Goal: Task Accomplishment & Management: Manage account settings

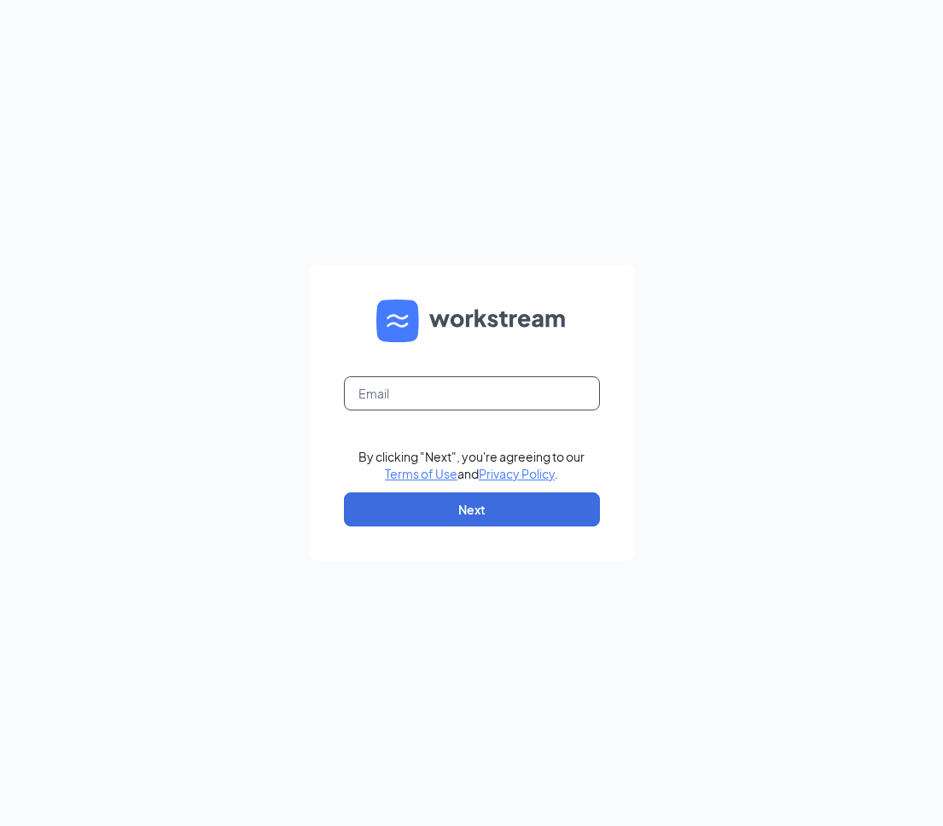
click at [435, 395] on input "text" at bounding box center [472, 393] width 256 height 34
type input "[PERSON_NAME][EMAIL_ADDRESS][DOMAIN_NAME]"
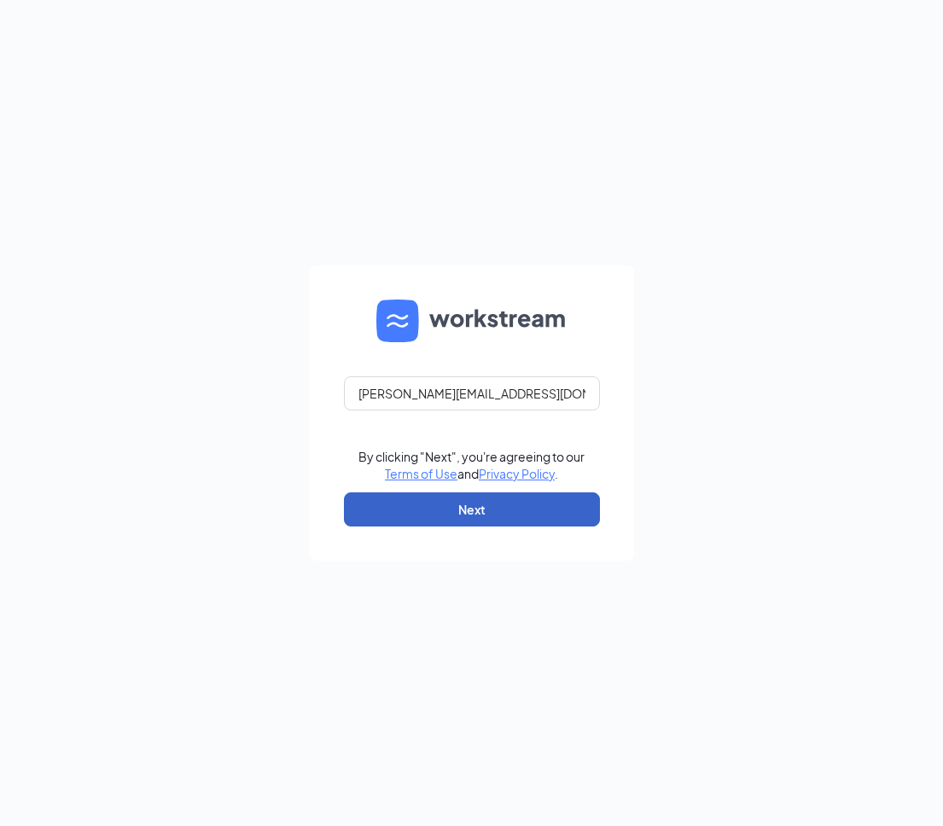
click at [460, 517] on button "Next" at bounding box center [472, 509] width 256 height 34
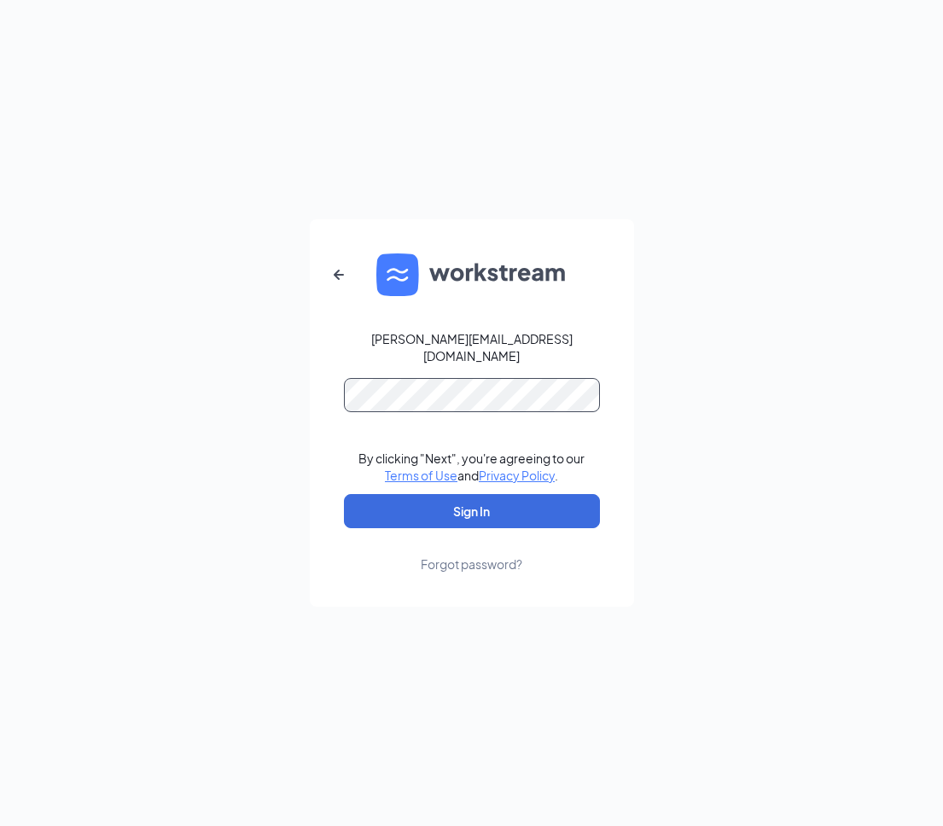
click at [344, 494] on button "Sign In" at bounding box center [472, 511] width 256 height 34
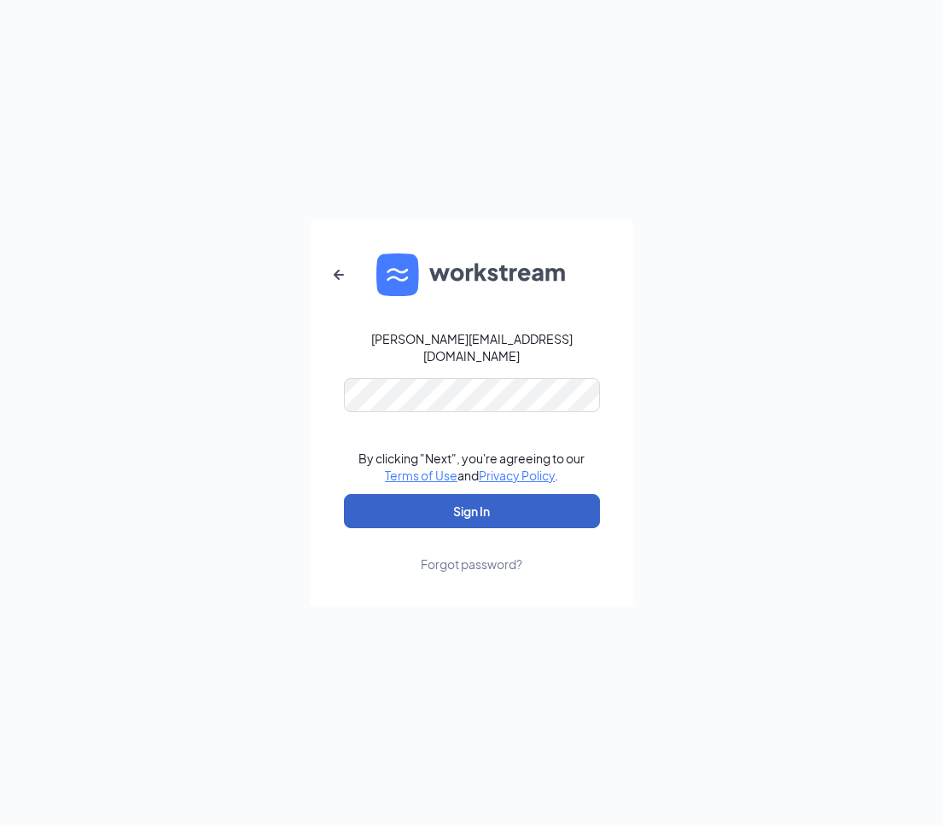
click at [433, 506] on button "Sign In" at bounding box center [472, 511] width 256 height 34
click at [431, 508] on button "Sign In" at bounding box center [472, 511] width 256 height 34
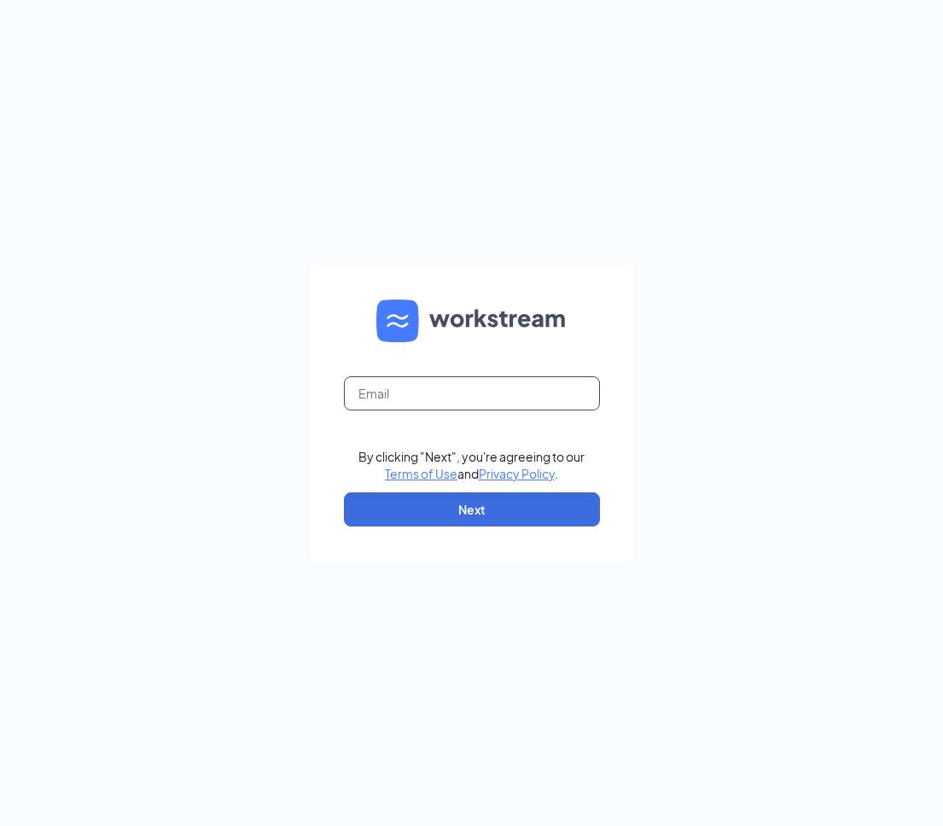
click at [390, 398] on input "text" at bounding box center [472, 393] width 256 height 34
type input "vince@umaihg.com"
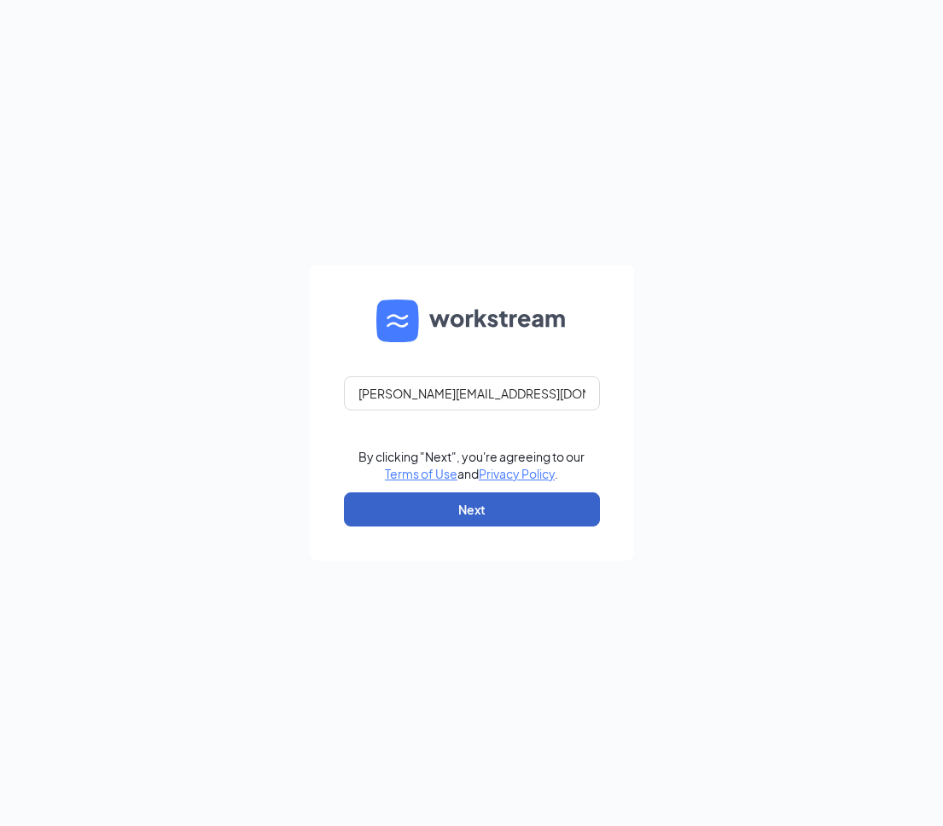
click at [440, 506] on button "Next" at bounding box center [472, 509] width 256 height 34
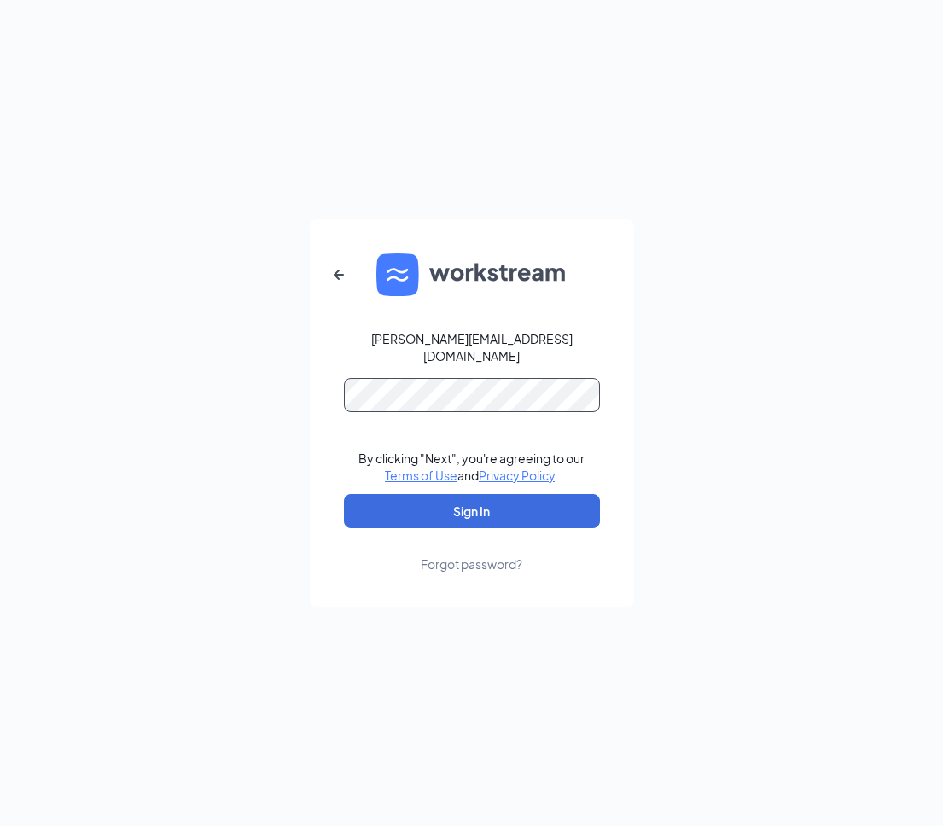
click at [344, 494] on button "Sign In" at bounding box center [472, 511] width 256 height 34
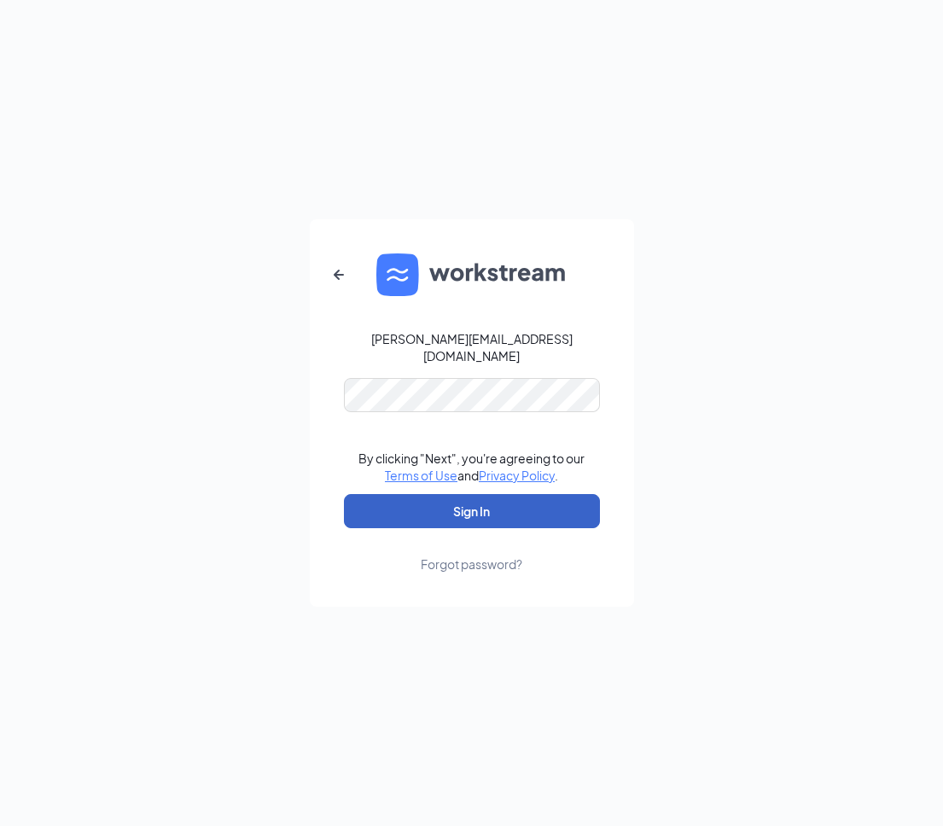
click at [503, 511] on button "Sign In" at bounding box center [472, 511] width 256 height 34
